Goal: Transaction & Acquisition: Purchase product/service

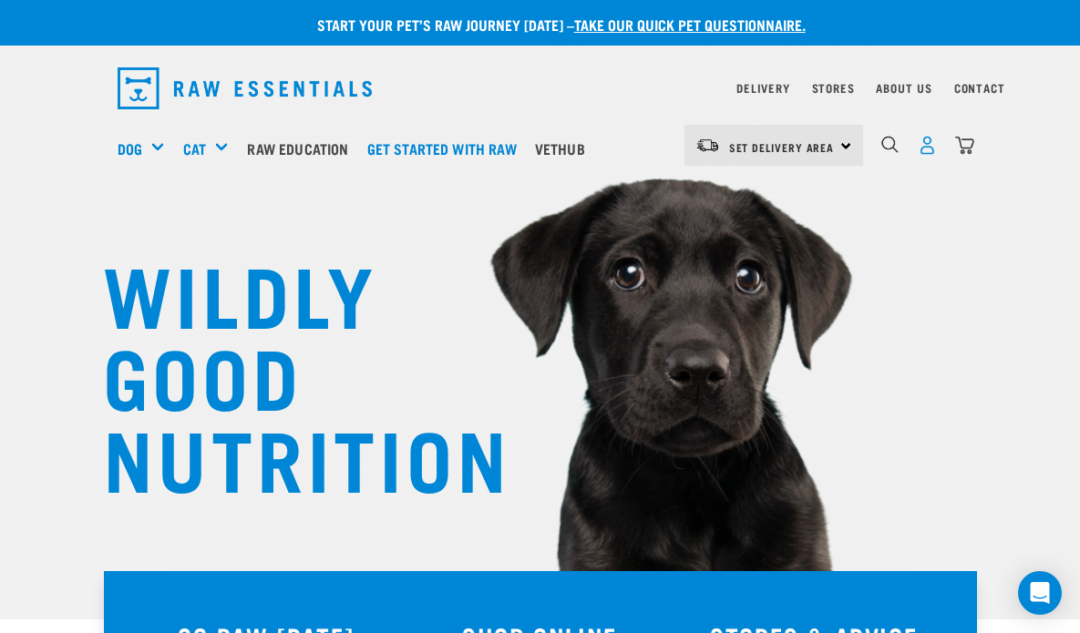
click at [925, 144] on img "dropdown navigation" at bounding box center [926, 145] width 19 height 19
click at [921, 136] on img "dropdown navigation" at bounding box center [926, 145] width 19 height 19
click at [926, 145] on img "dropdown navigation" at bounding box center [926, 145] width 19 height 19
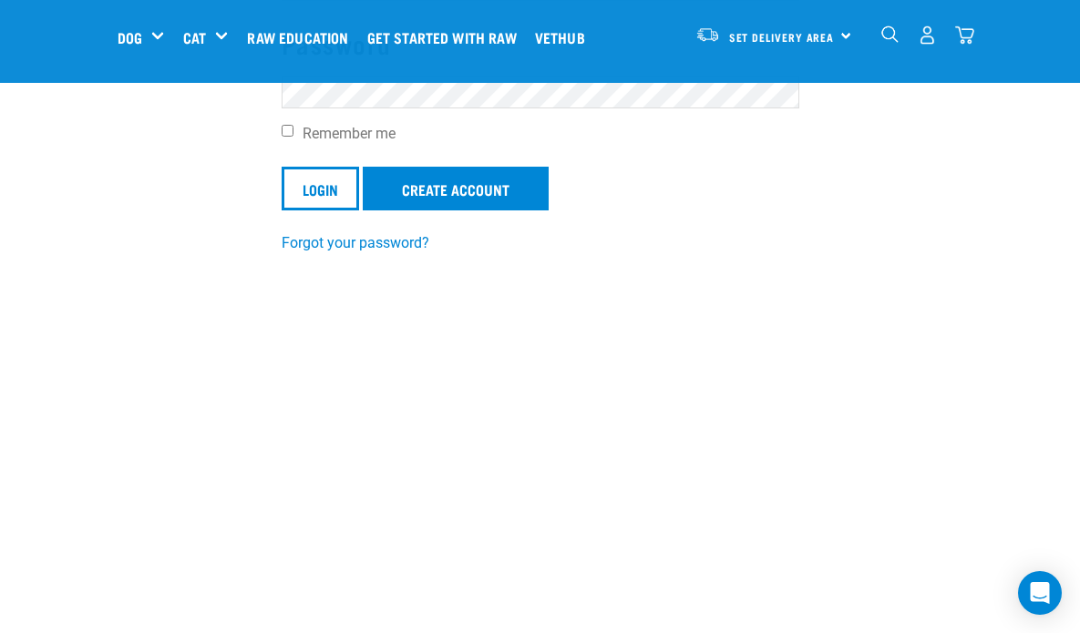
scroll to position [370, 0]
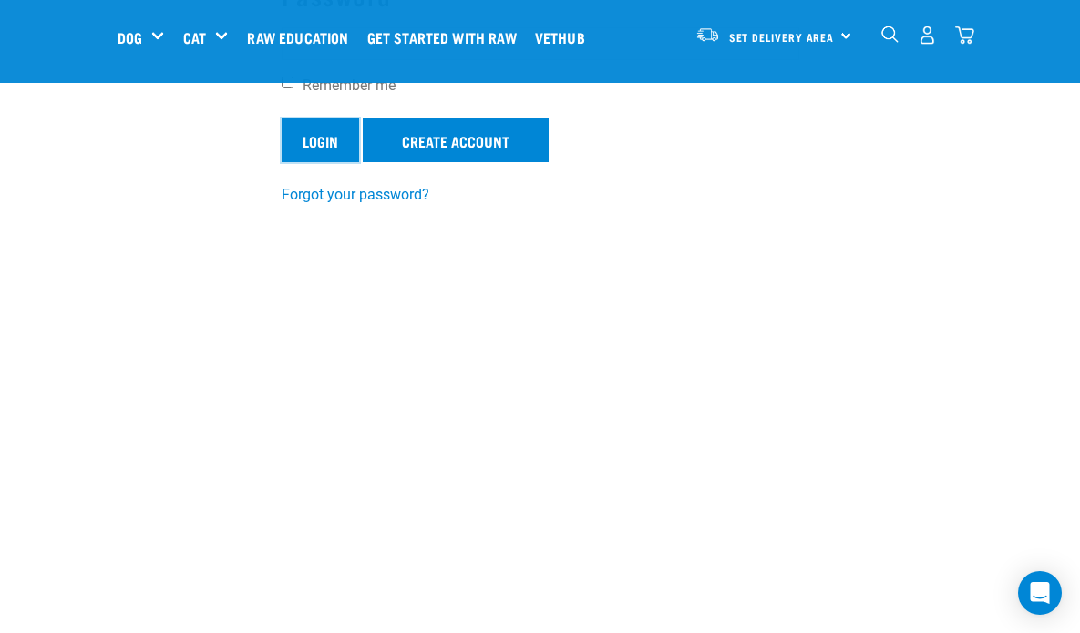
click at [311, 137] on input "Login" at bounding box center [319, 140] width 77 height 44
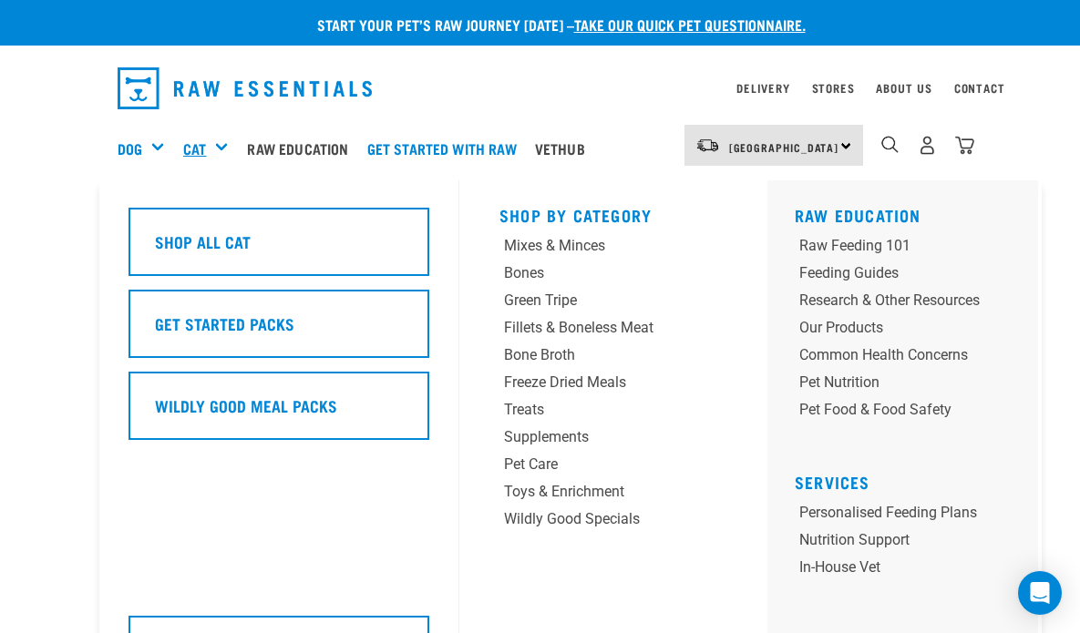
click at [184, 146] on link "Cat" at bounding box center [194, 149] width 23 height 22
click at [548, 381] on div "Freeze Dried Meals" at bounding box center [593, 383] width 179 height 22
click at [217, 146] on div "Cat" at bounding box center [212, 148] width 59 height 73
click at [197, 142] on link "Cat" at bounding box center [194, 149] width 23 height 22
click at [529, 385] on div "Freeze Dried Meals" at bounding box center [593, 383] width 179 height 22
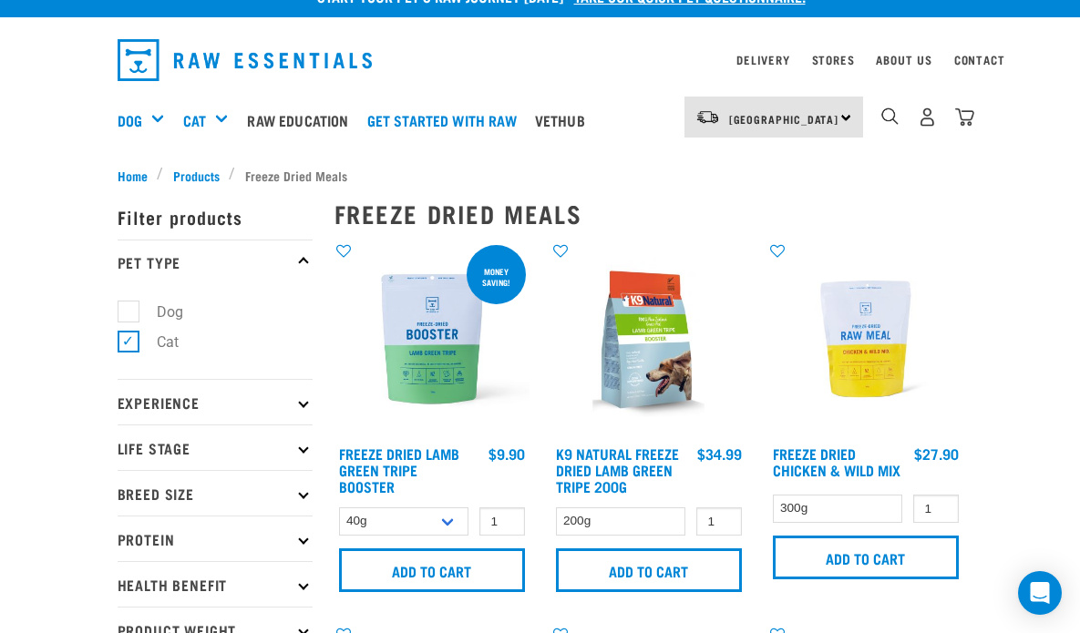
scroll to position [23, 0]
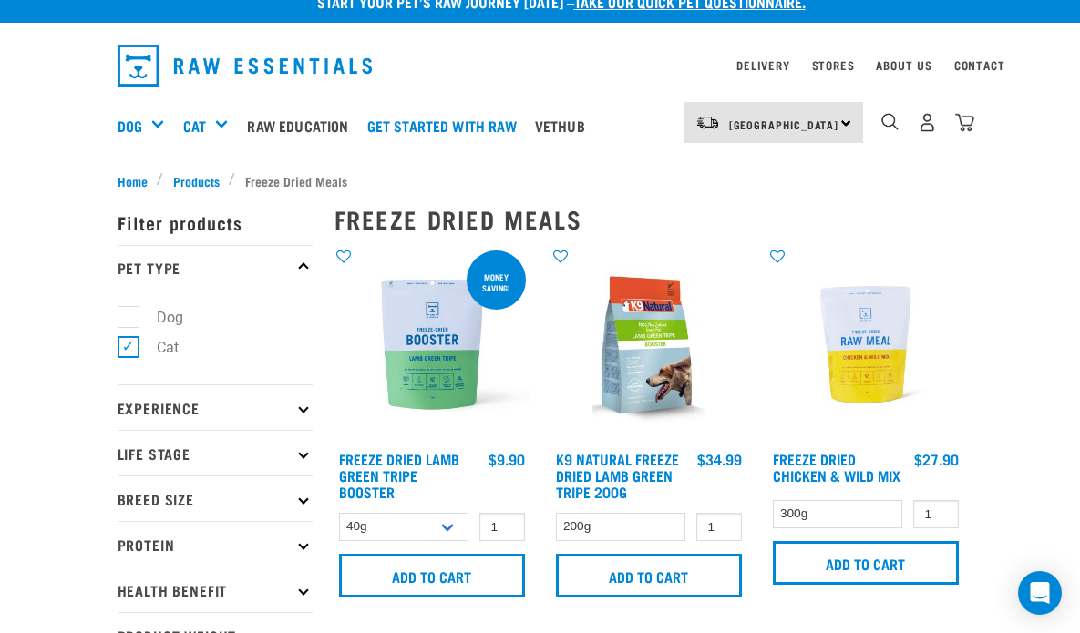
click at [876, 352] on img at bounding box center [865, 344] width 195 height 195
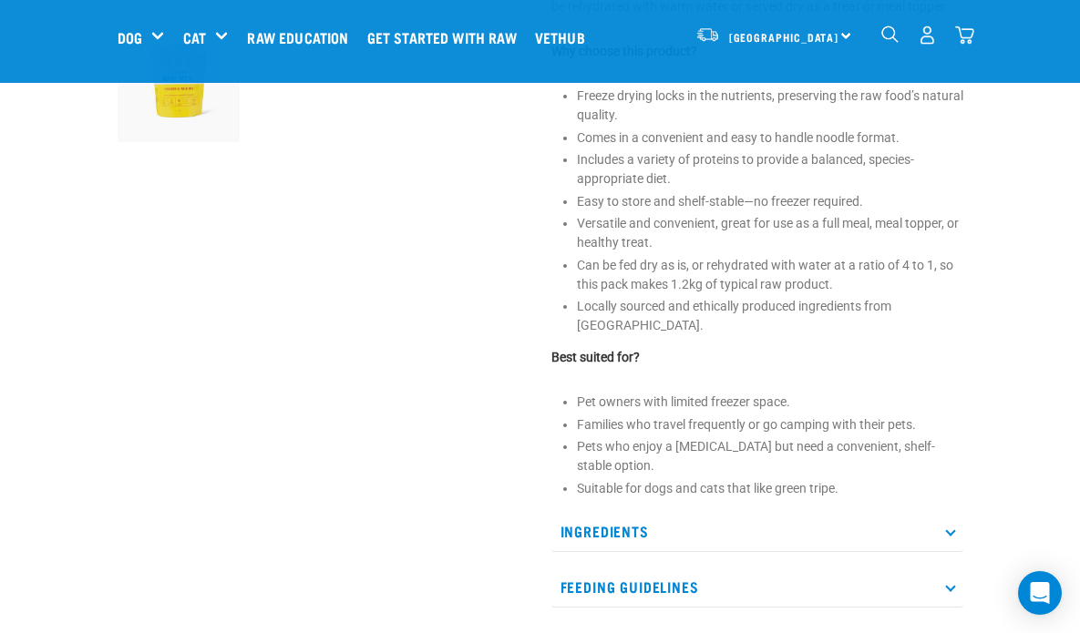
scroll to position [671, 0]
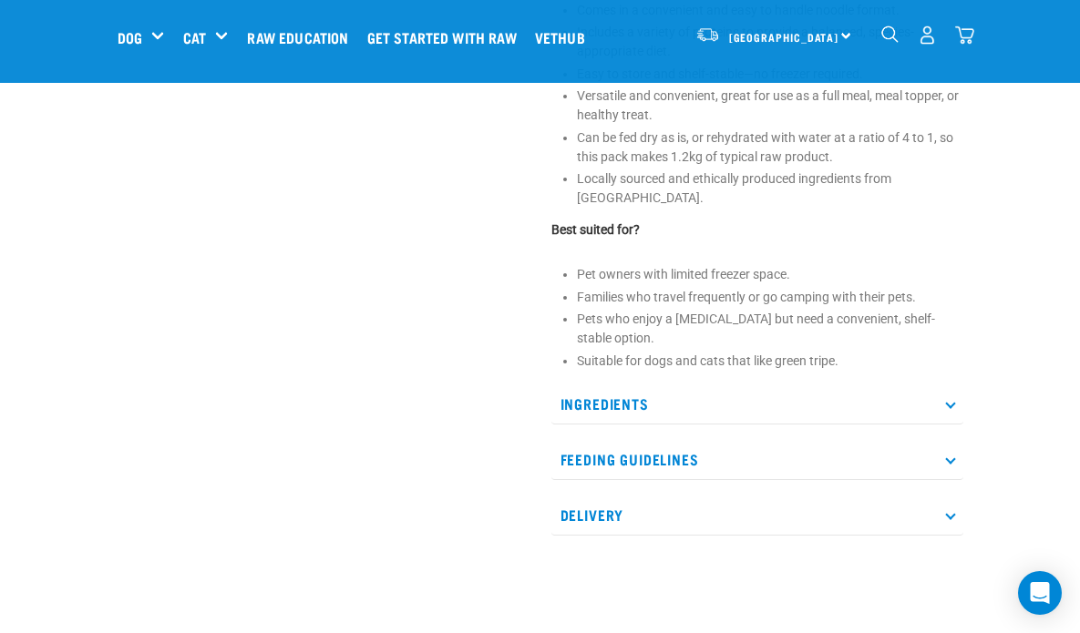
click at [950, 445] on p "Feeding Guidelines" at bounding box center [757, 459] width 412 height 41
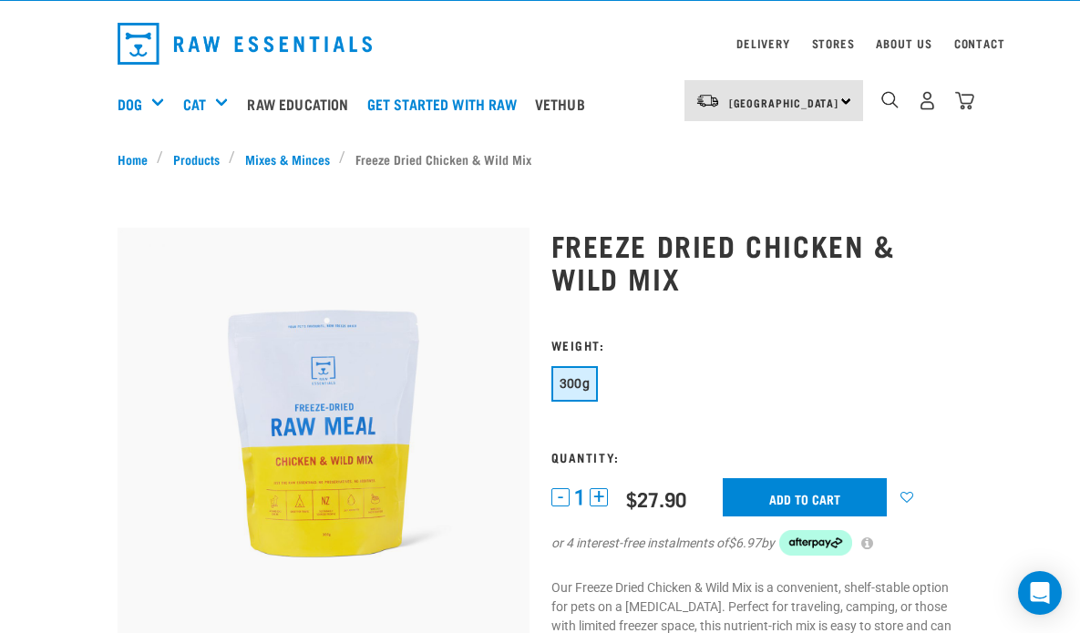
scroll to position [0, 0]
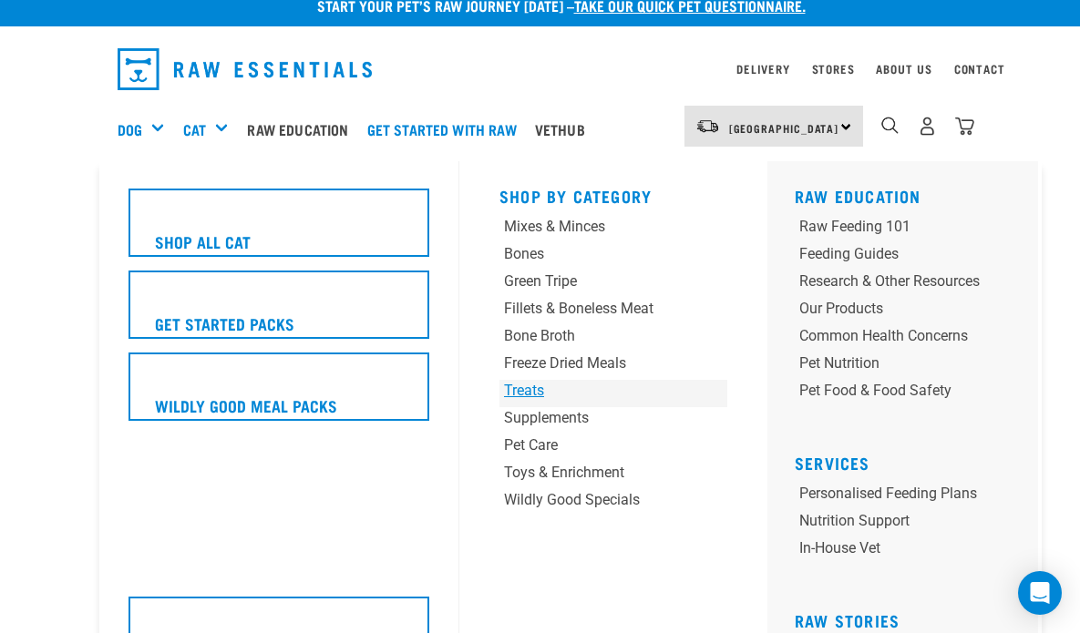
click at [530, 393] on div "Treats" at bounding box center [593, 391] width 179 height 22
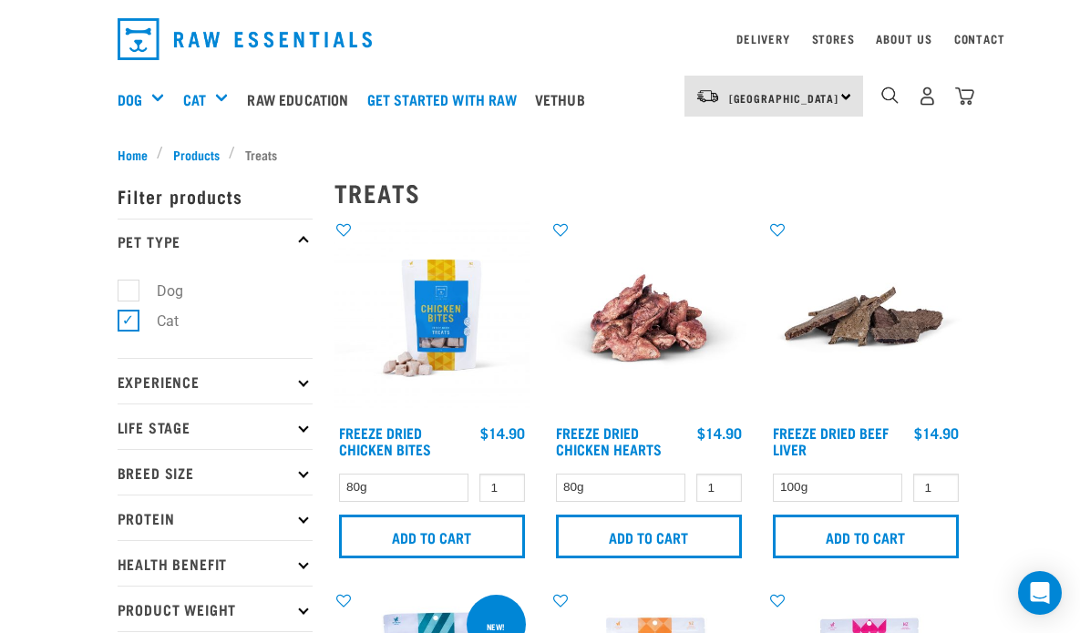
scroll to position [48, 0]
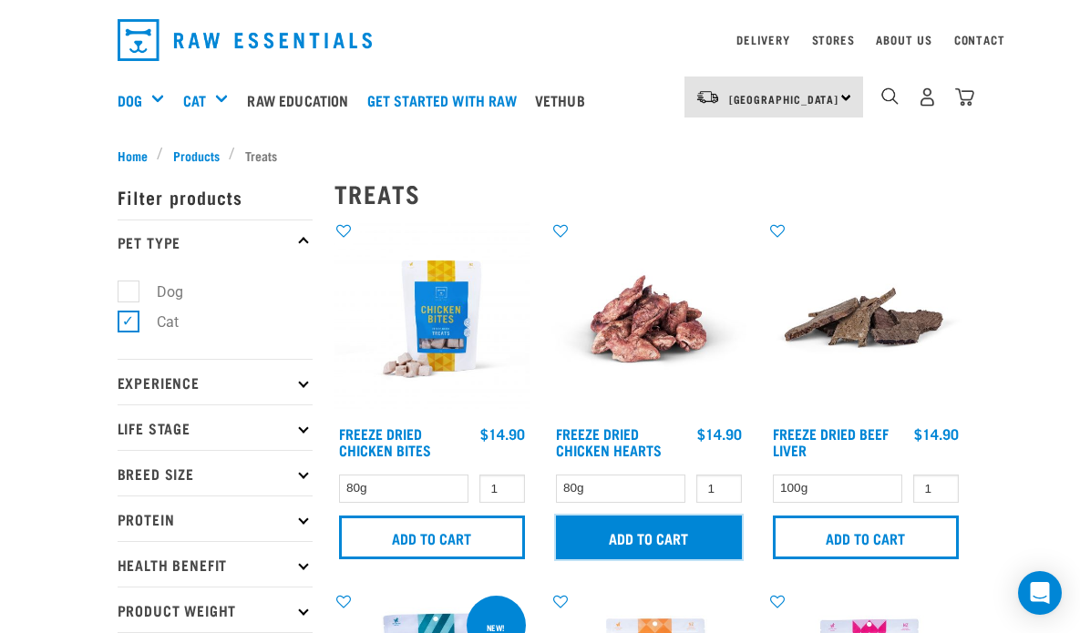
click at [660, 537] on input "Add to cart" at bounding box center [649, 538] width 186 height 44
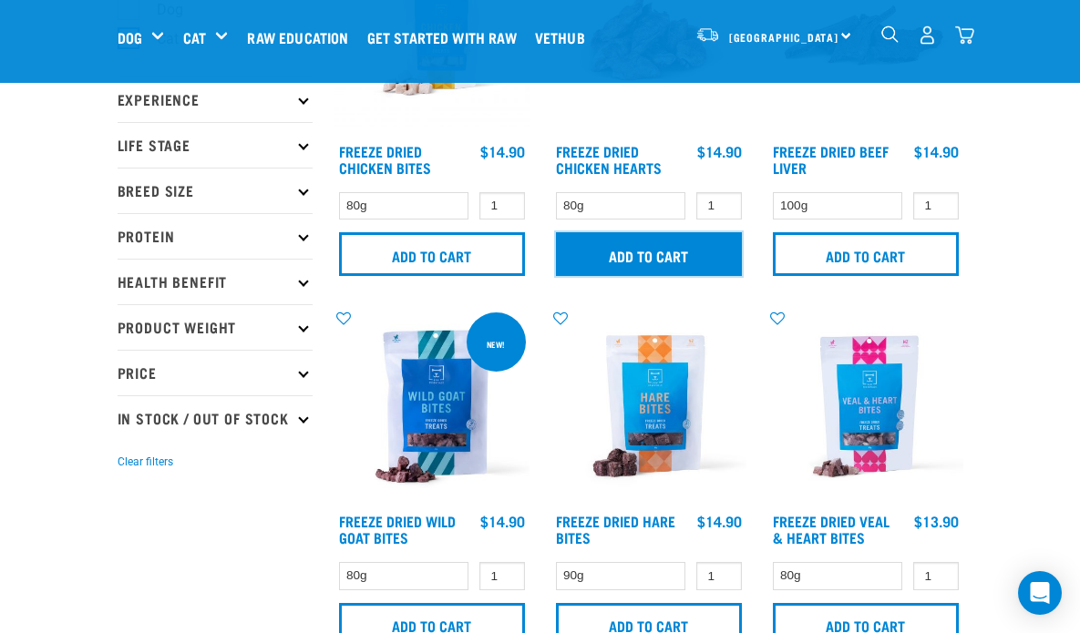
scroll to position [283, 0]
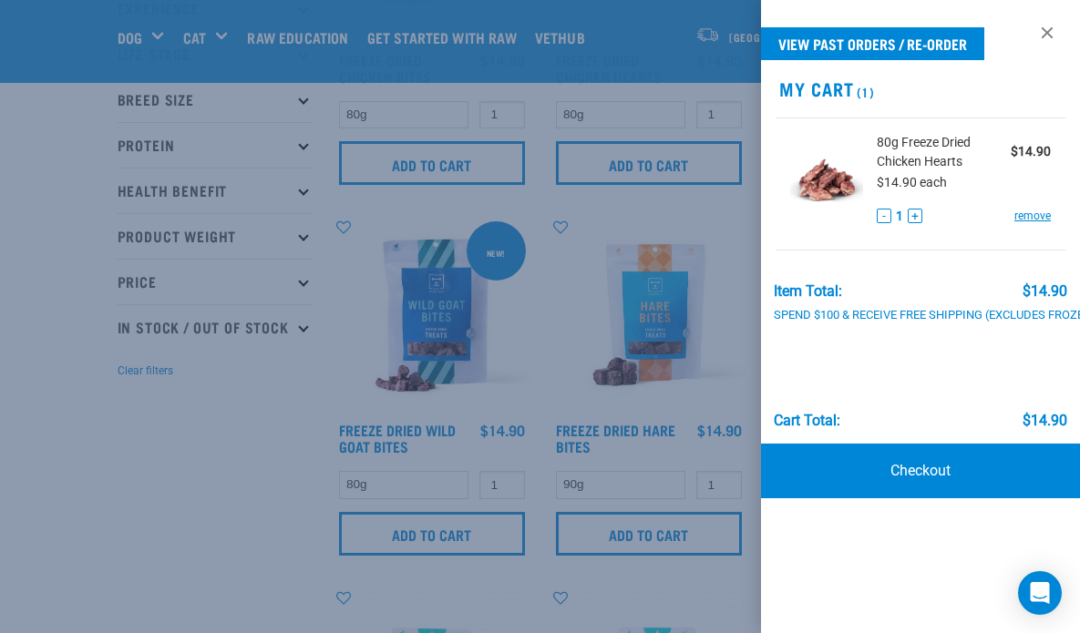
click at [517, 325] on div at bounding box center [540, 316] width 1080 height 633
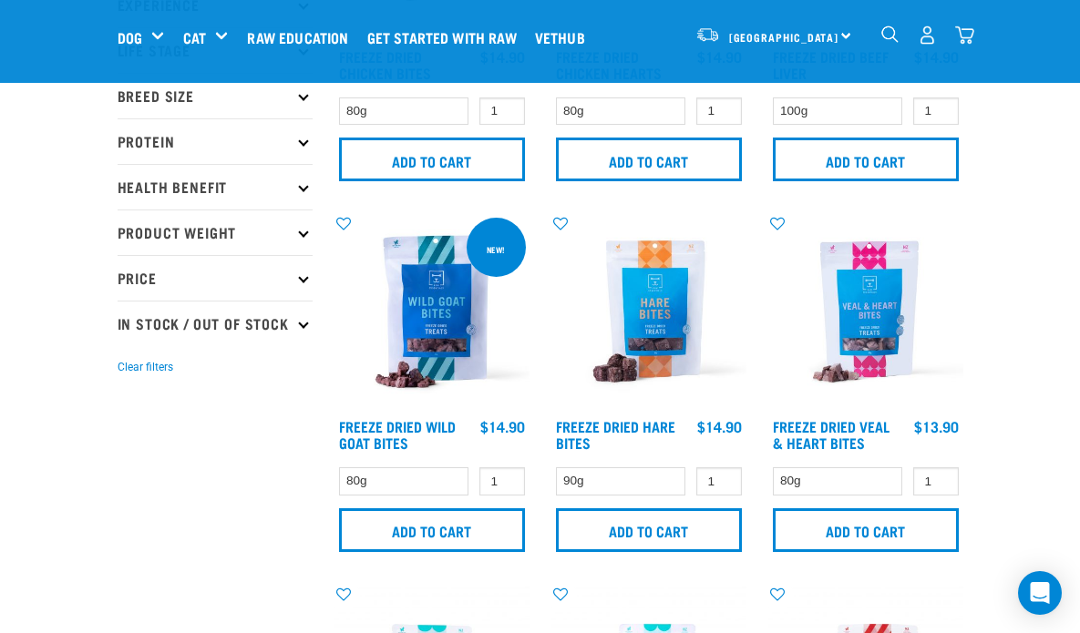
scroll to position [287, 0]
click at [876, 316] on img at bounding box center [865, 311] width 195 height 195
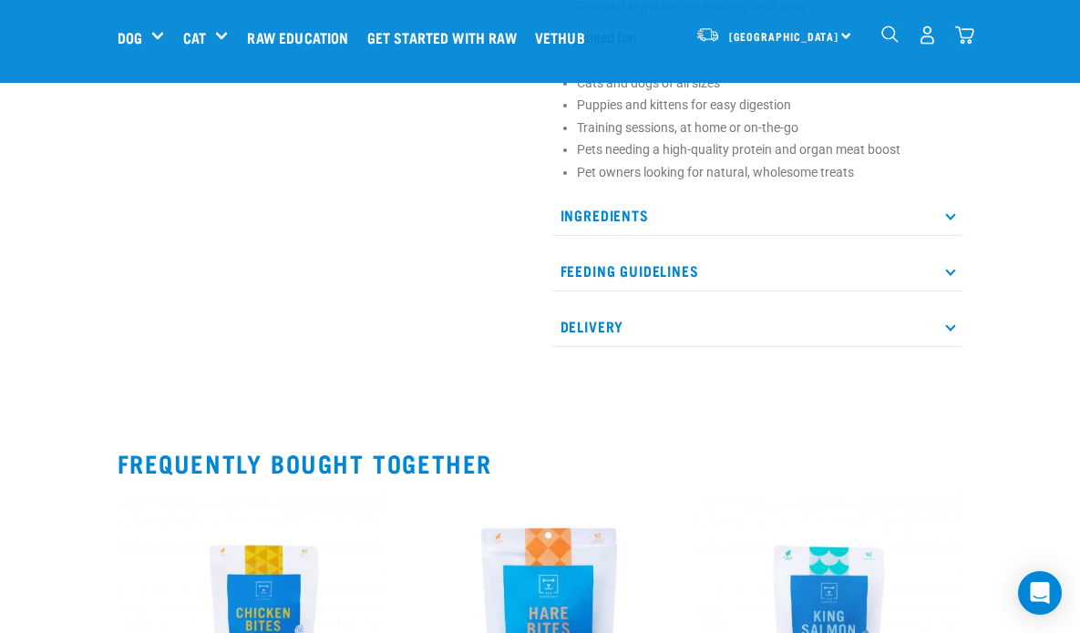
scroll to position [885, 0]
click at [675, 260] on p "Feeding Guidelines" at bounding box center [757, 271] width 412 height 41
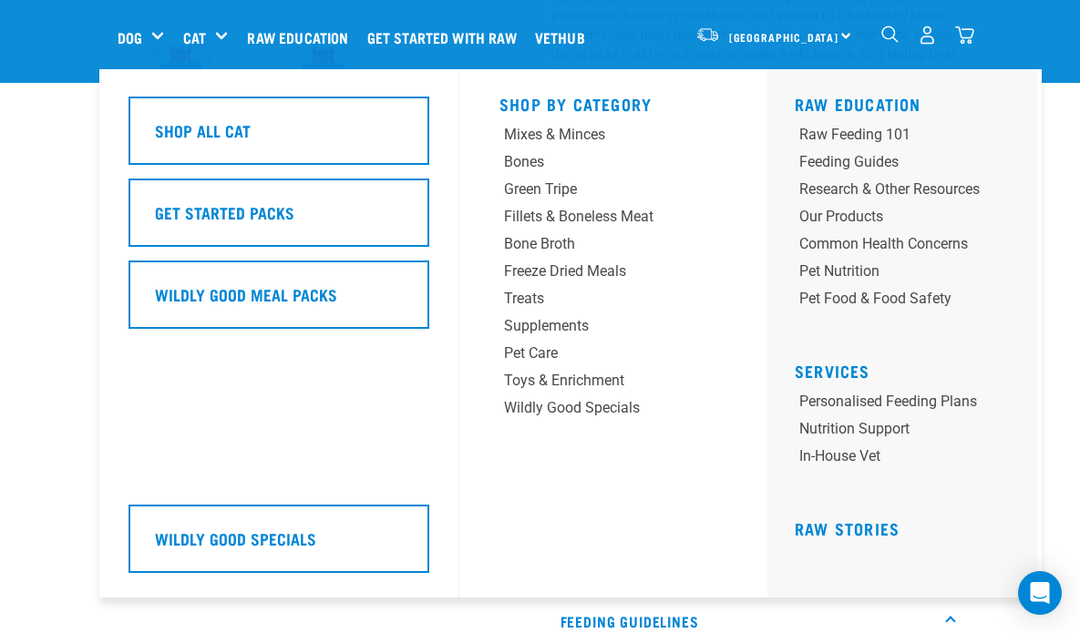
scroll to position [0, 0]
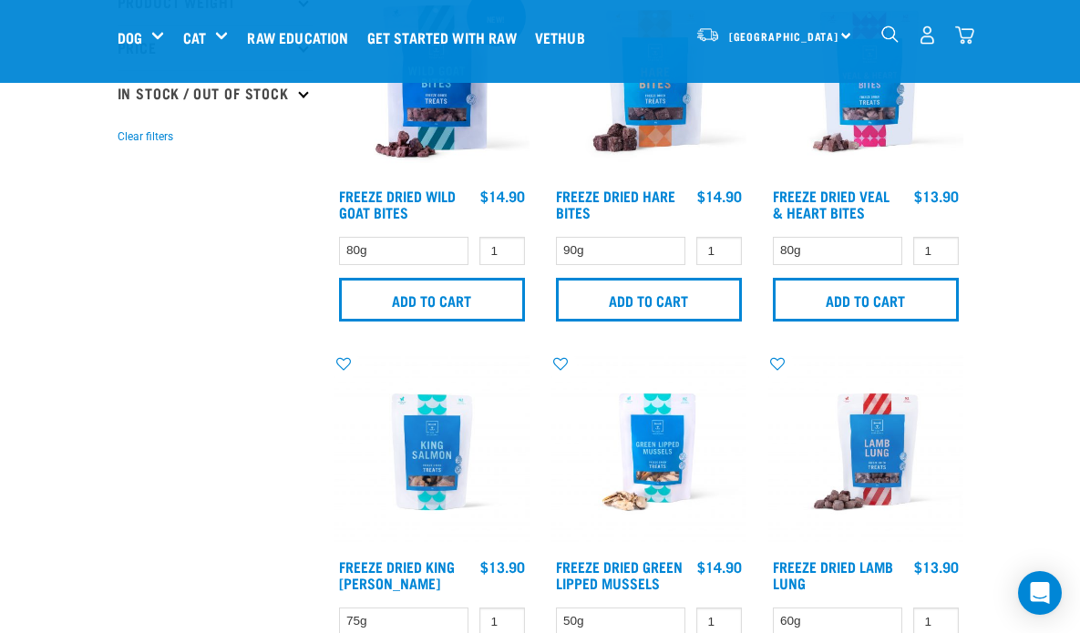
scroll to position [7, 0]
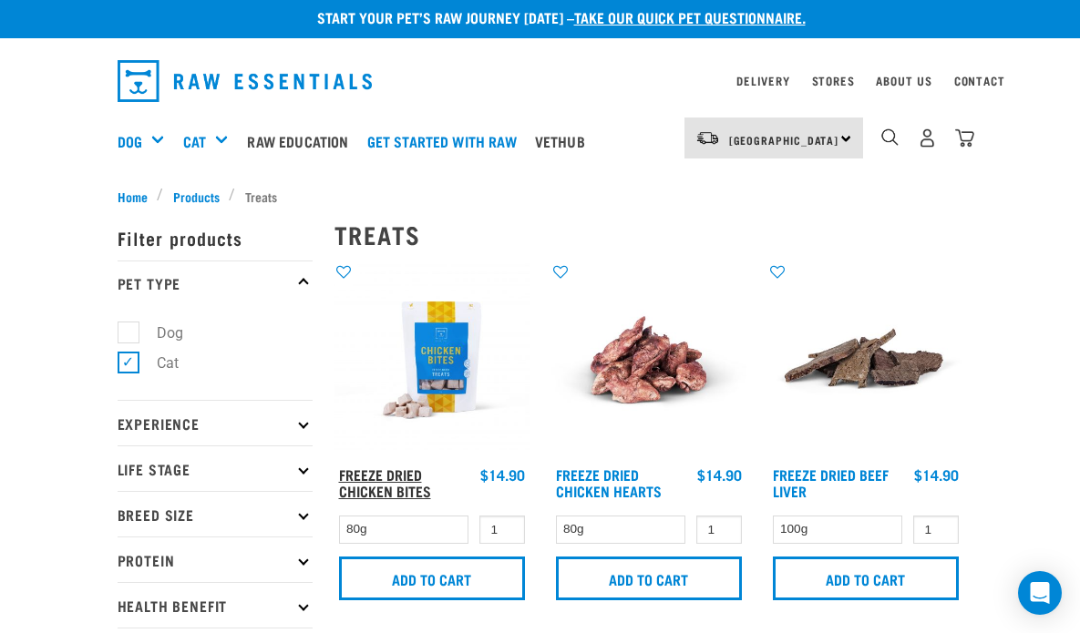
click at [404, 474] on link "Freeze Dried Chicken Bites" at bounding box center [385, 482] width 92 height 25
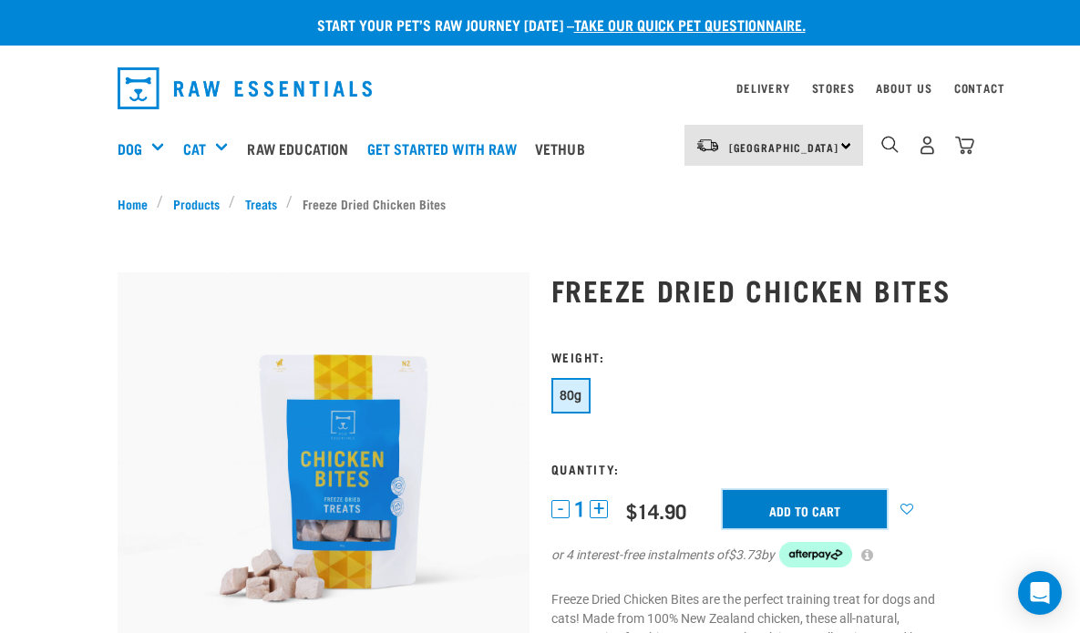
click at [757, 517] on input "Add to cart" at bounding box center [804, 509] width 164 height 38
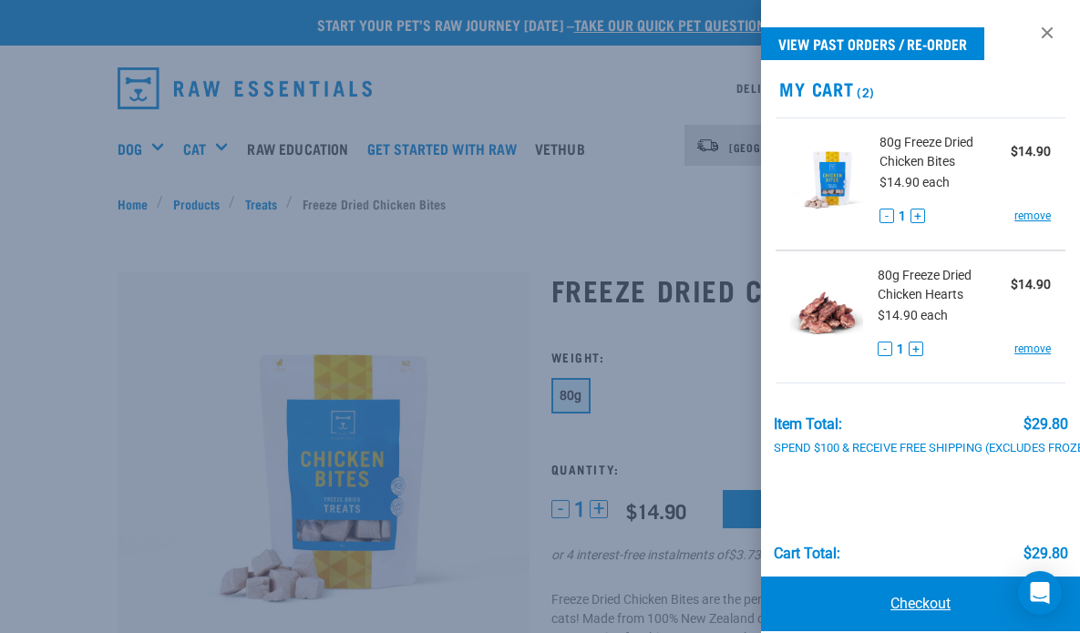
click at [904, 604] on link "Checkout" at bounding box center [920, 604] width 319 height 55
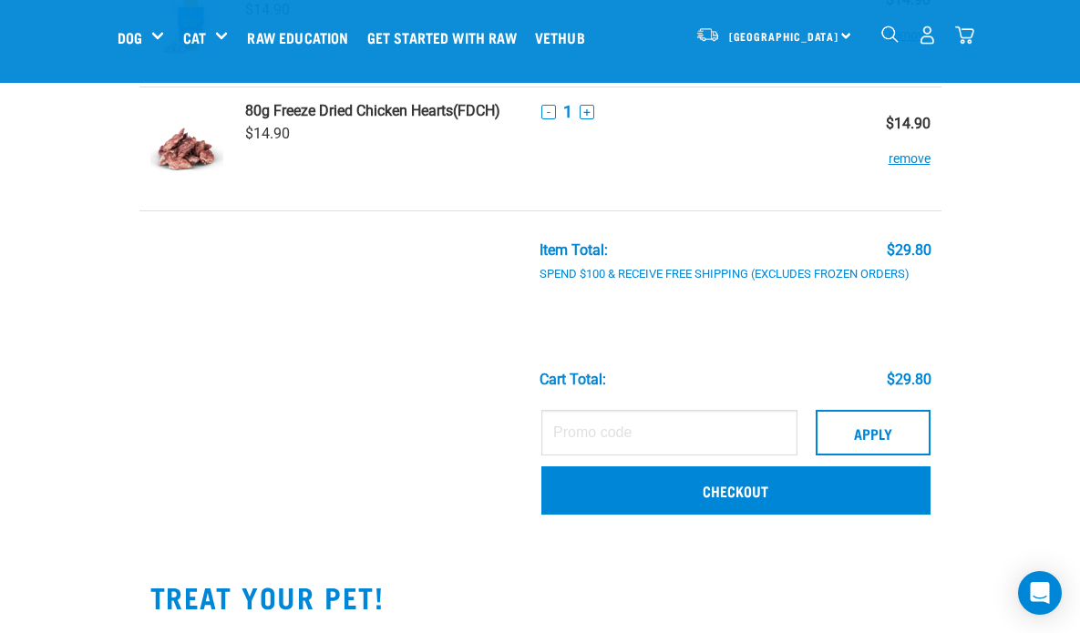
scroll to position [227, 0]
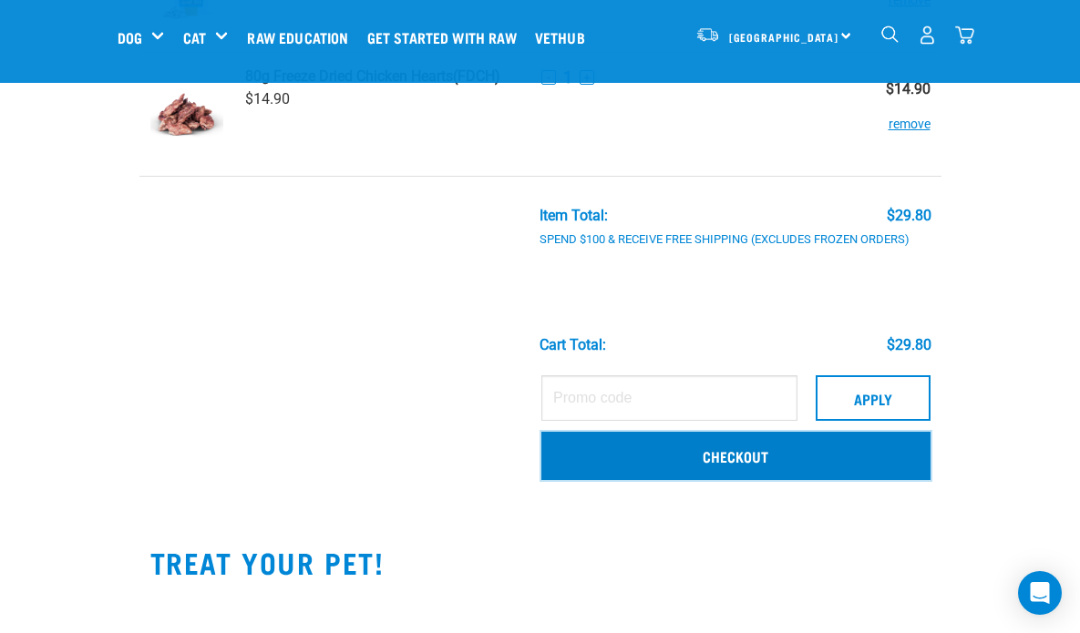
click at [735, 456] on link "Checkout" at bounding box center [735, 455] width 388 height 47
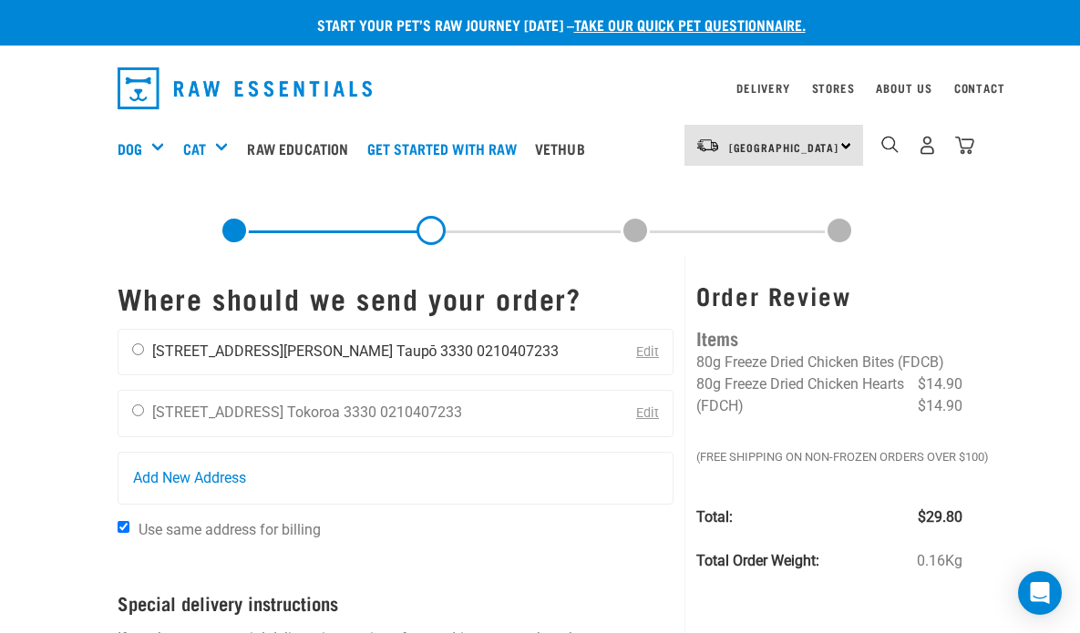
click at [138, 346] on input "radio" at bounding box center [138, 349] width 12 height 12
radio input "true"
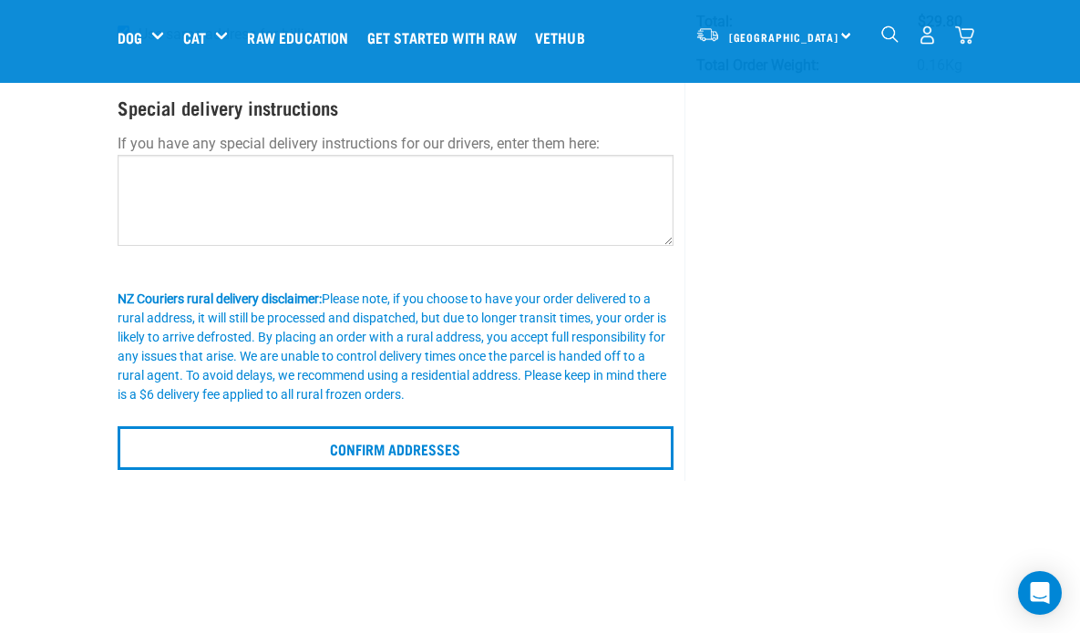
scroll to position [450, 0]
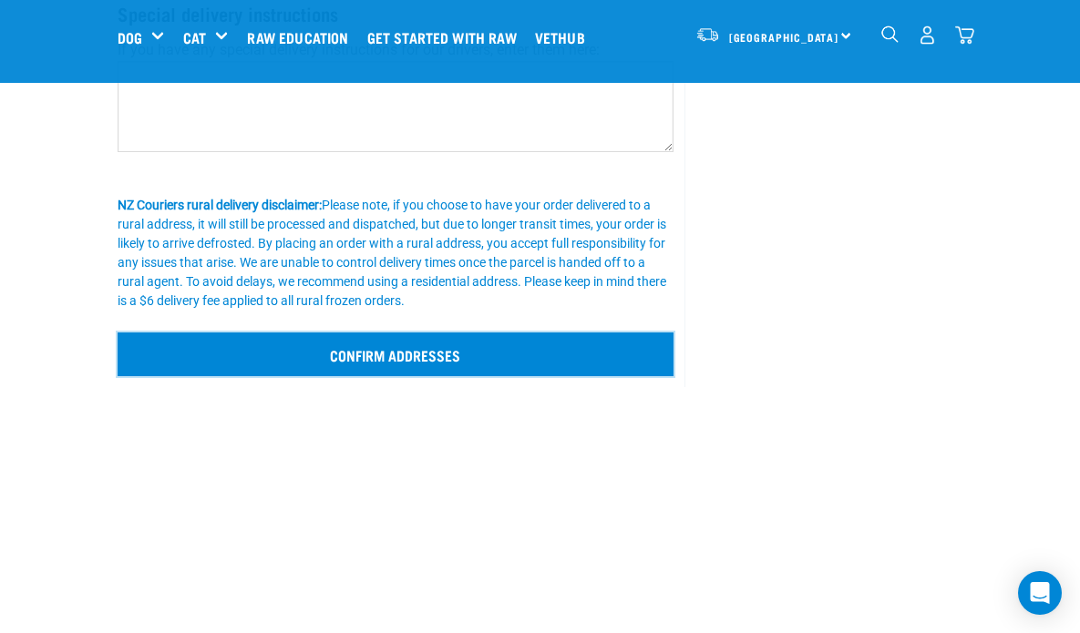
click at [529, 363] on input "Confirm addresses" at bounding box center [396, 355] width 557 height 44
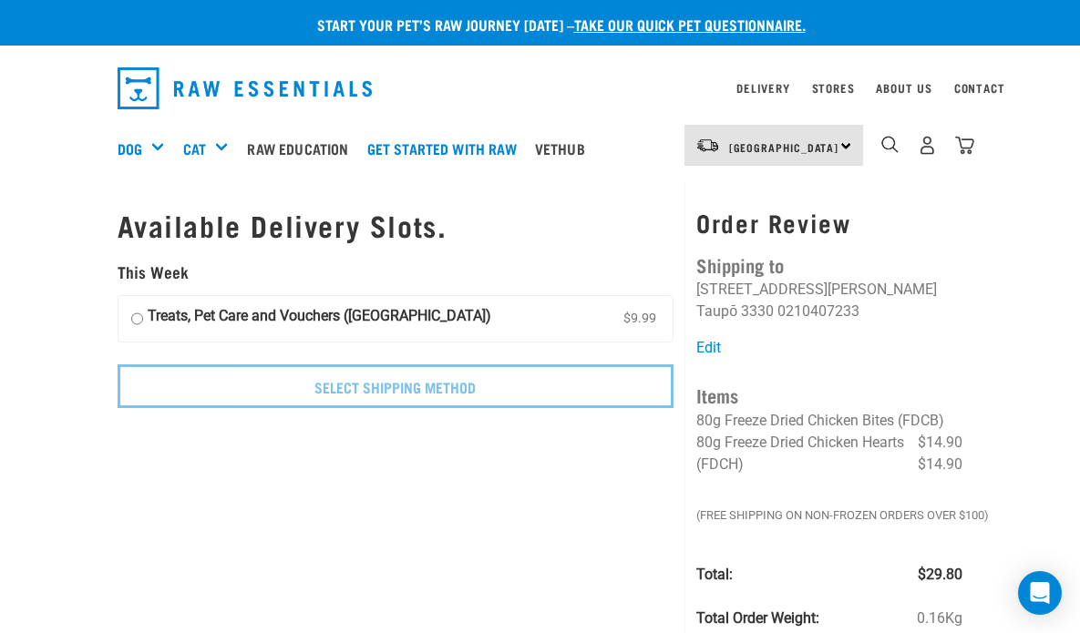
click at [137, 318] on input "Treats, Pet Care and Vouchers (North Island) $9.99" at bounding box center [137, 318] width 12 height 27
radio input "true"
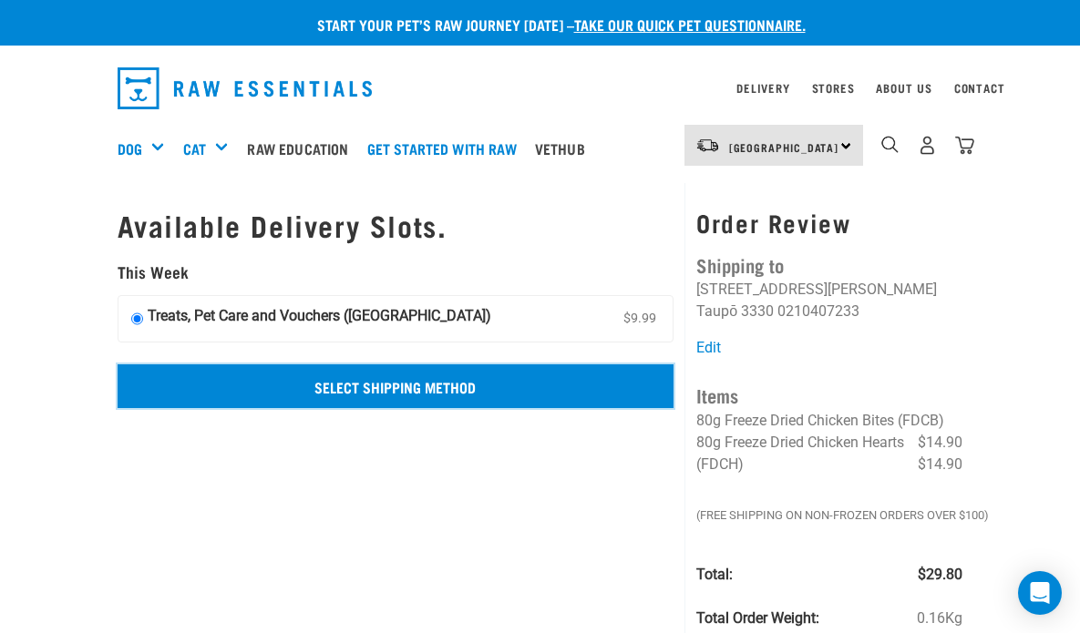
click at [296, 392] on input "Select Shipping Method" at bounding box center [396, 386] width 557 height 44
click at [324, 384] on input "Select Shipping Method" at bounding box center [396, 386] width 557 height 44
click at [376, 387] on input "Select Shipping Method" at bounding box center [396, 386] width 557 height 44
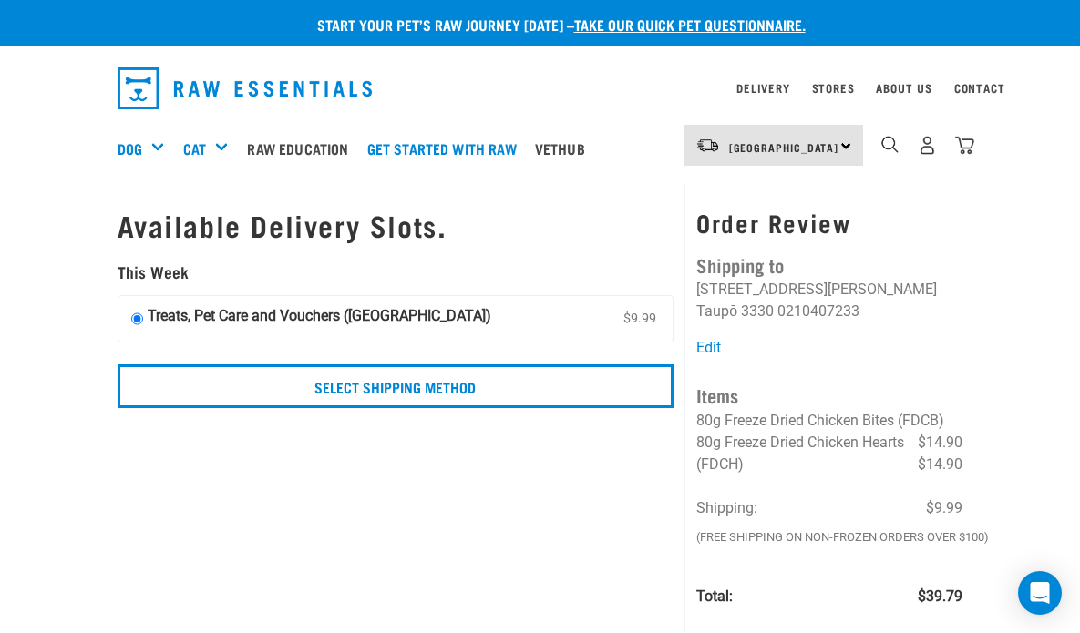
click at [139, 317] on input "Treats, Pet Care and Vouchers (North Island) $9.99" at bounding box center [137, 318] width 12 height 27
click at [233, 313] on strong "Treats, Pet Care and Vouchers ([GEOGRAPHIC_DATA])" at bounding box center [319, 318] width 343 height 27
click at [143, 313] on input "Treats, Pet Care and Vouchers (North Island) $9.99" at bounding box center [137, 318] width 12 height 27
click at [138, 317] on input "Treats, Pet Care and Vouchers (North Island) $9.99" at bounding box center [137, 318] width 12 height 27
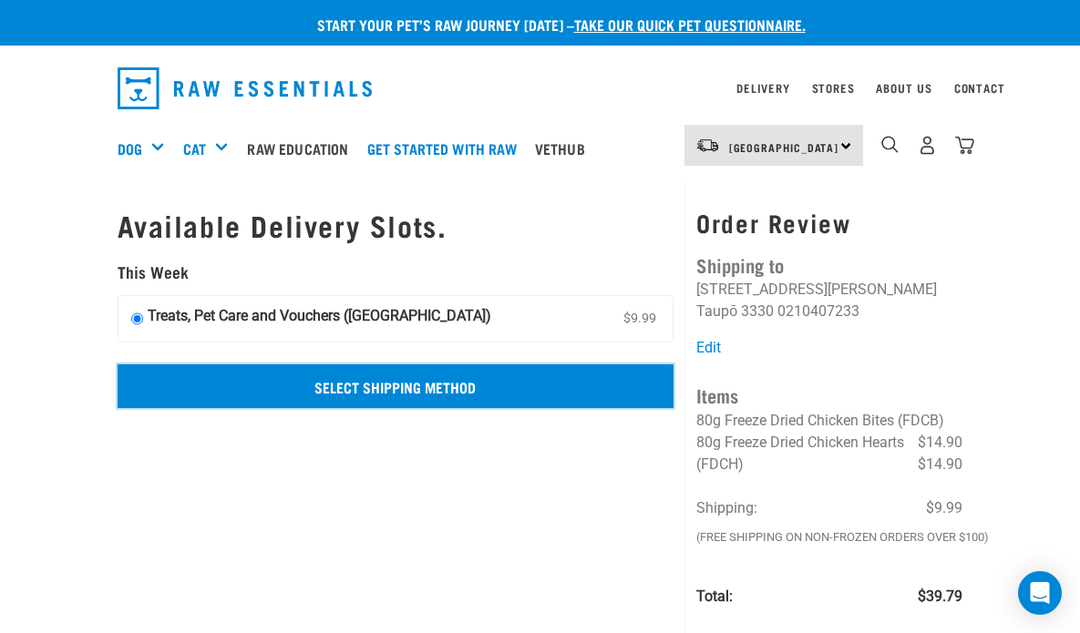
click at [411, 389] on input "Select Shipping Method" at bounding box center [396, 386] width 557 height 44
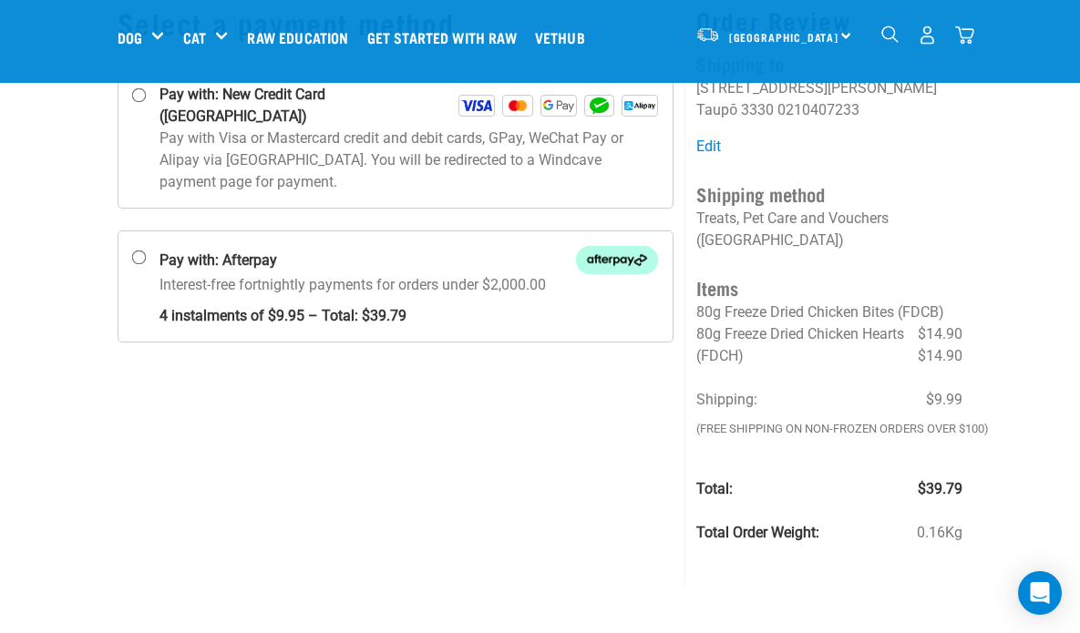
scroll to position [53, 0]
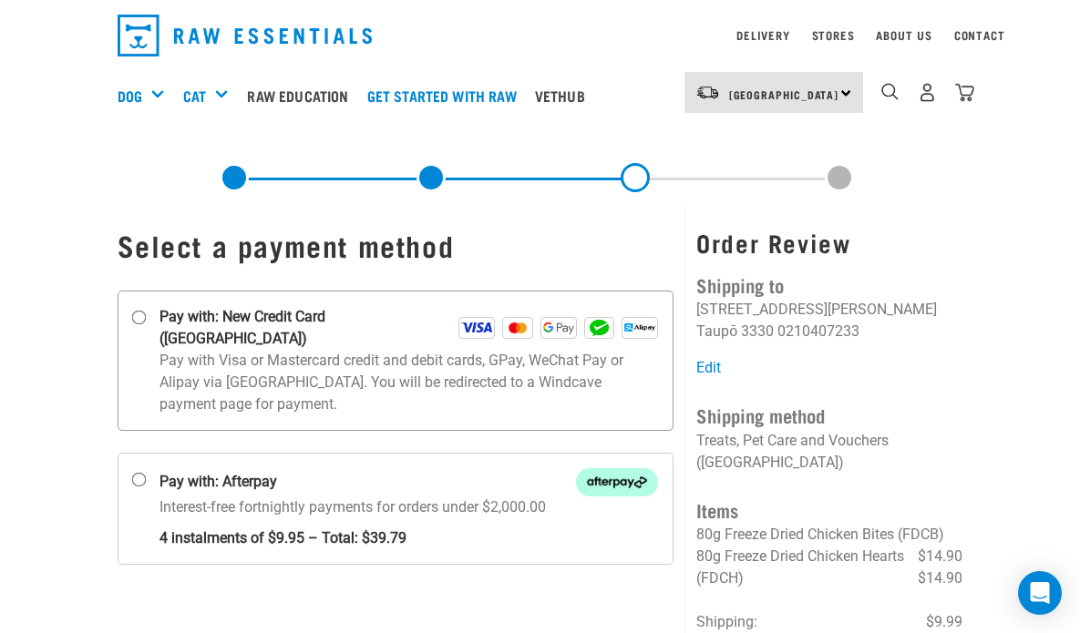
click at [136, 316] on input "Pay with: New Credit Card ([GEOGRAPHIC_DATA])" at bounding box center [138, 318] width 15 height 15
radio input "true"
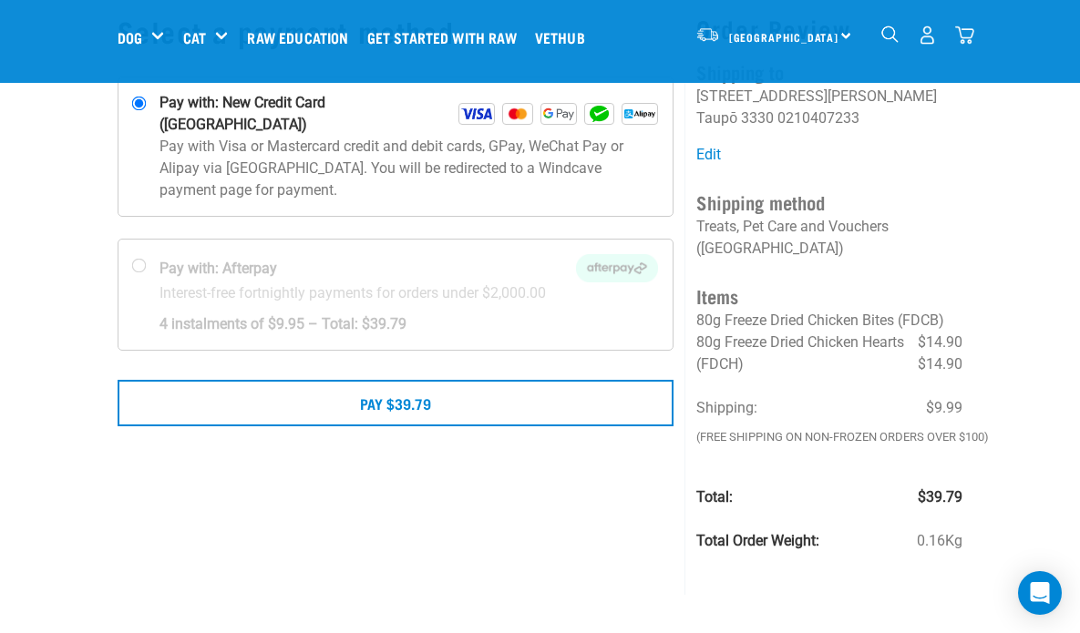
scroll to position [131, 0]
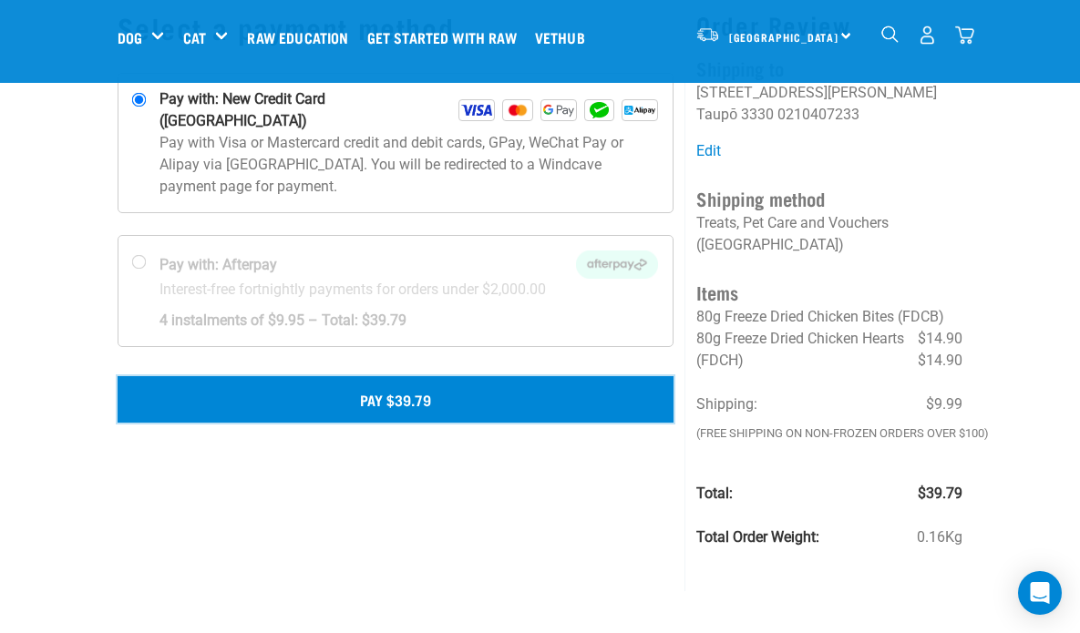
click at [420, 376] on button "Pay $39.79" at bounding box center [396, 399] width 557 height 46
